Goal: Task Accomplishment & Management: Manage account settings

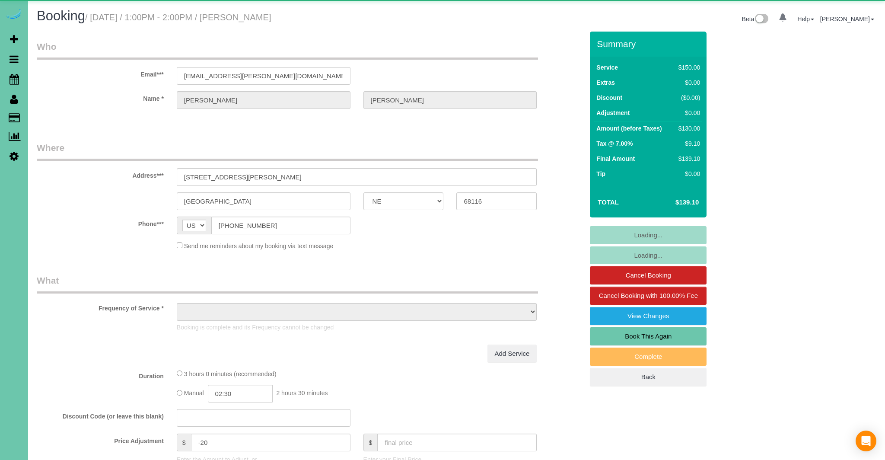
select select "NE"
select select "object:688"
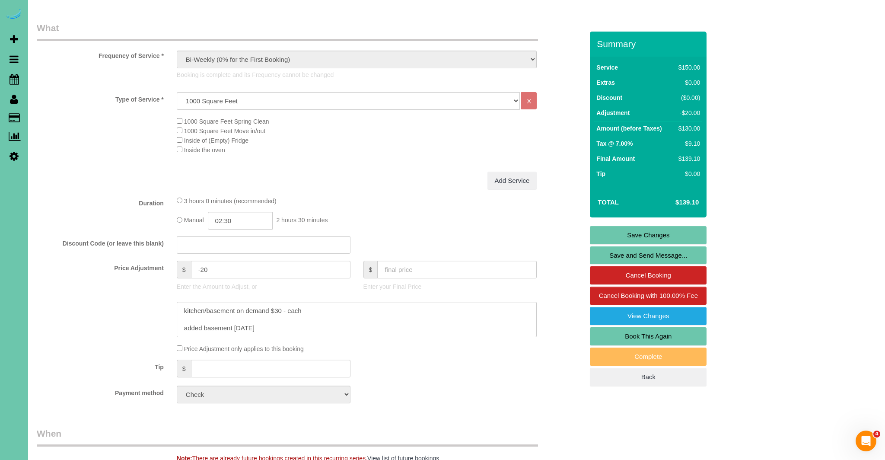
scroll to position [251, 0]
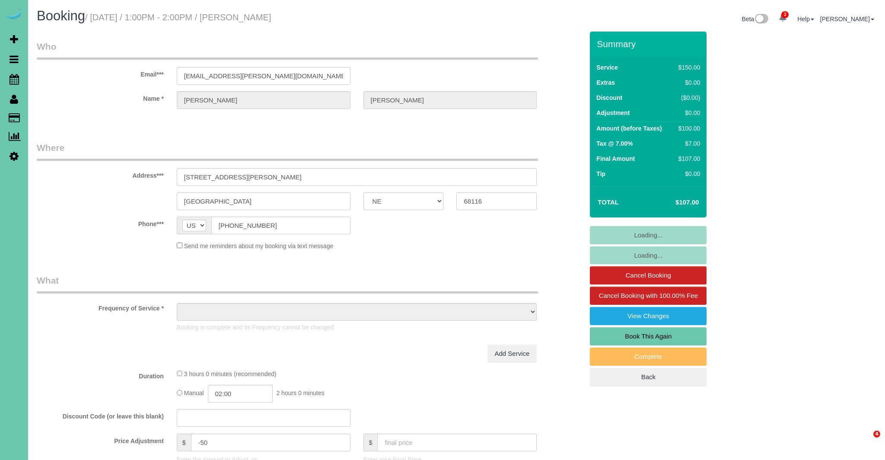
select select "NE"
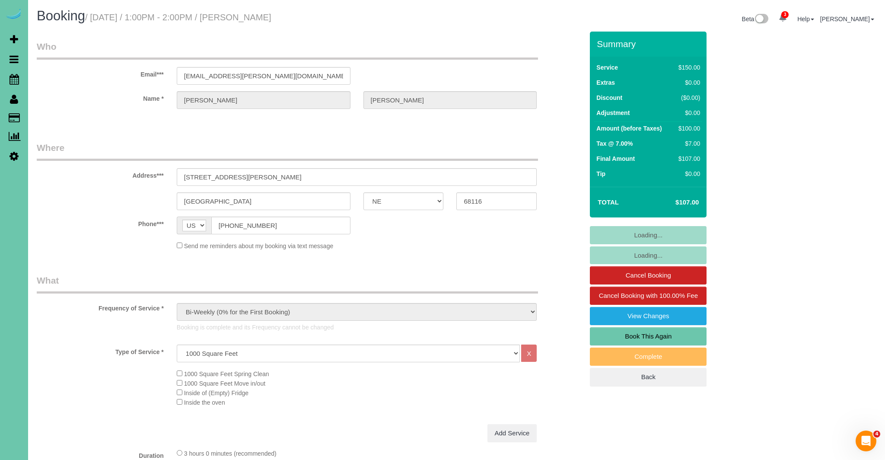
select select "object:930"
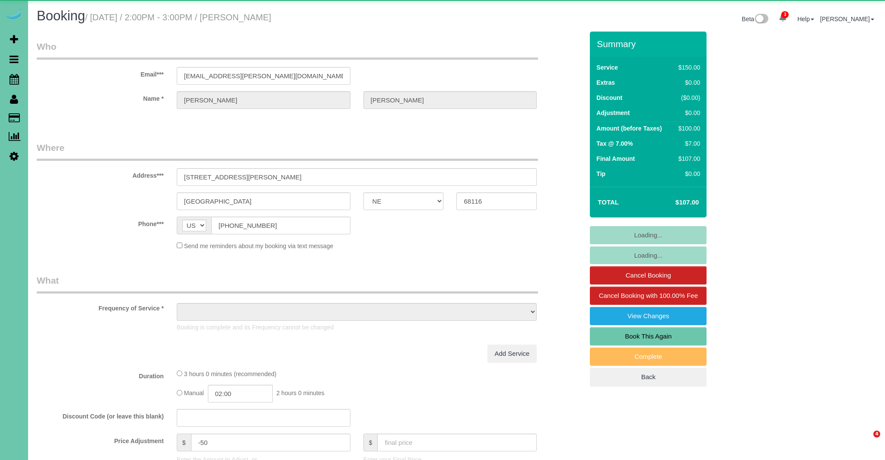
select select "NE"
select select "object:688"
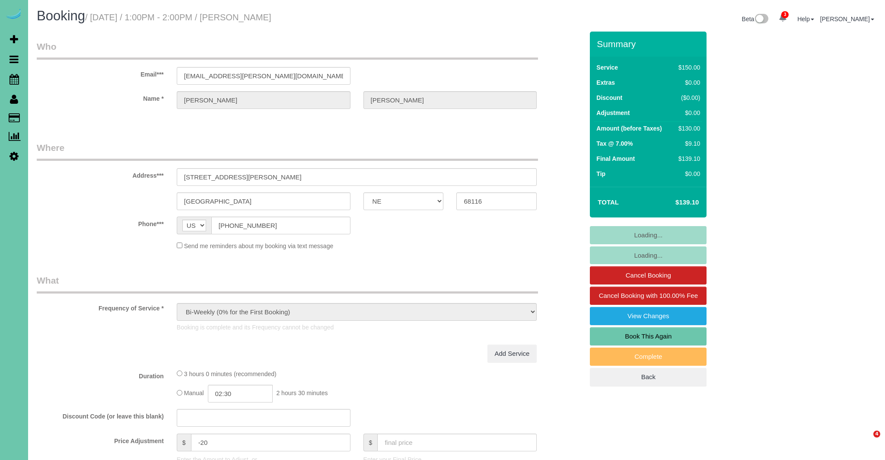
select select "NE"
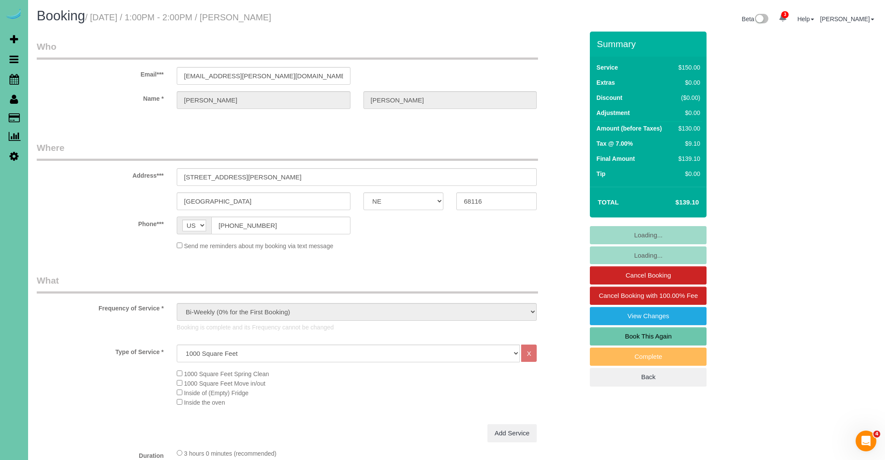
select select "object:925"
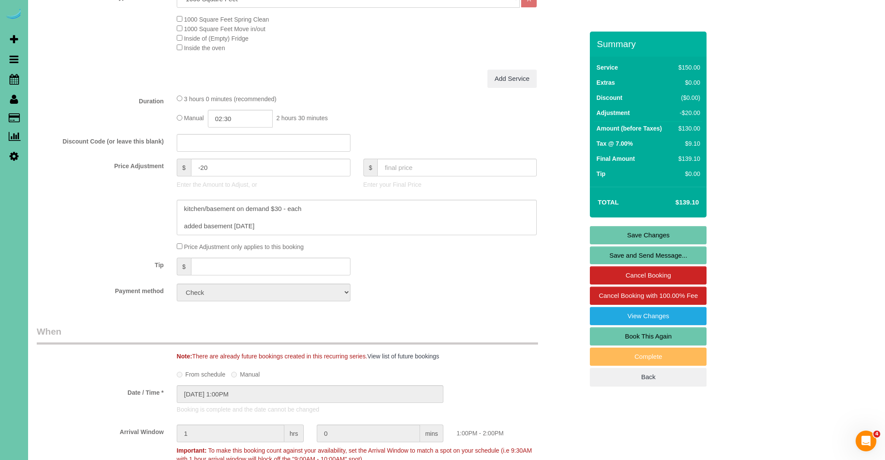
scroll to position [353, 0]
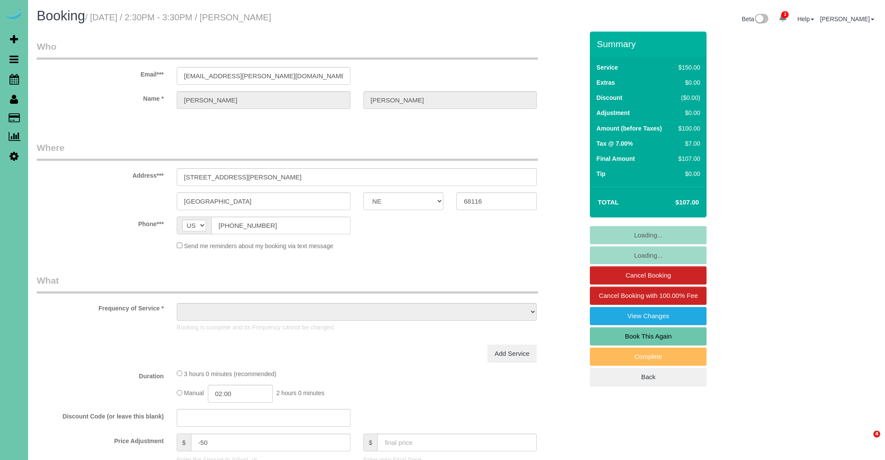
select select "NE"
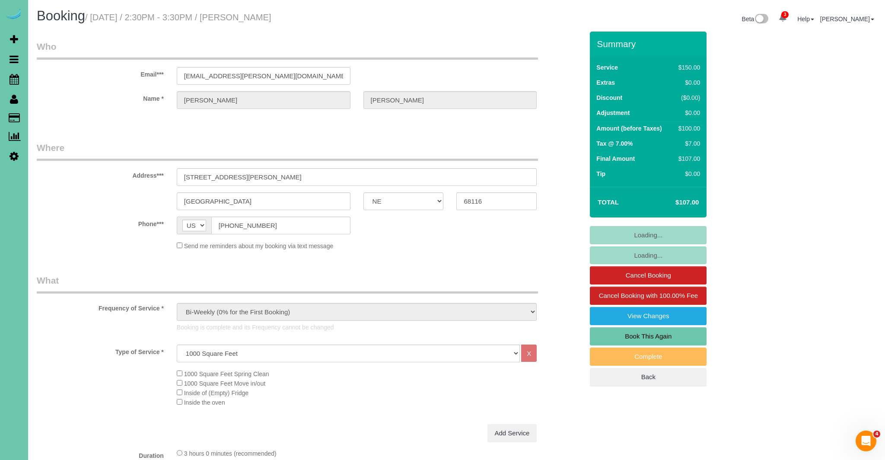
select select "object:672"
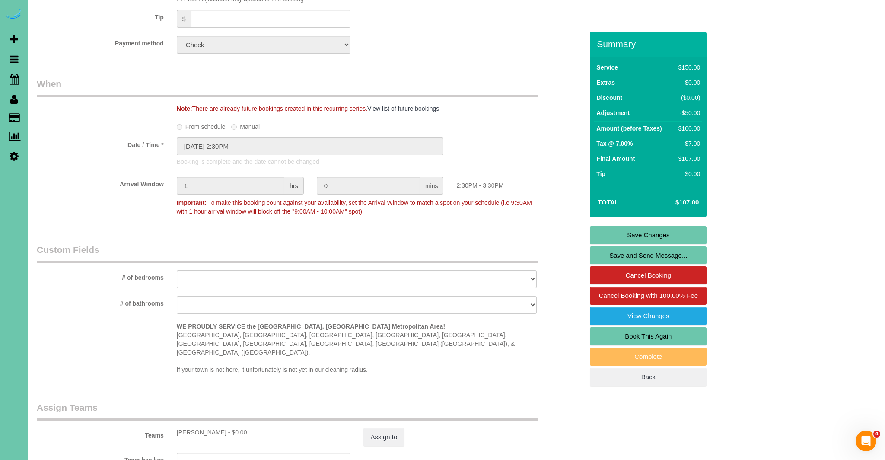
scroll to position [597, 0]
